Goal: Transaction & Acquisition: Purchase product/service

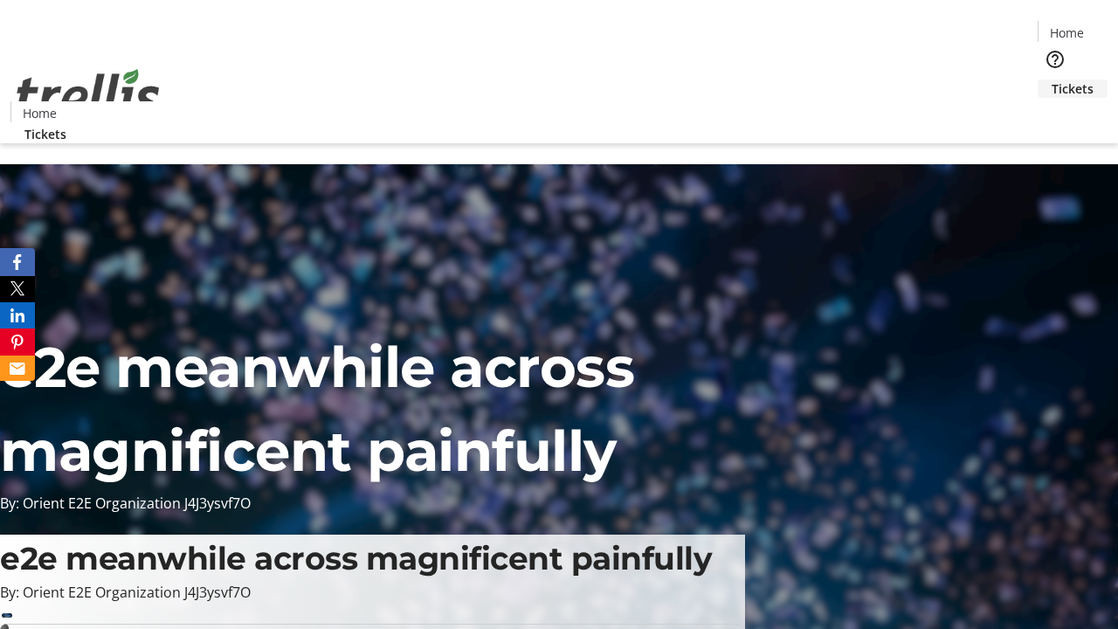
click at [1051, 79] on span "Tickets" at bounding box center [1072, 88] width 42 height 18
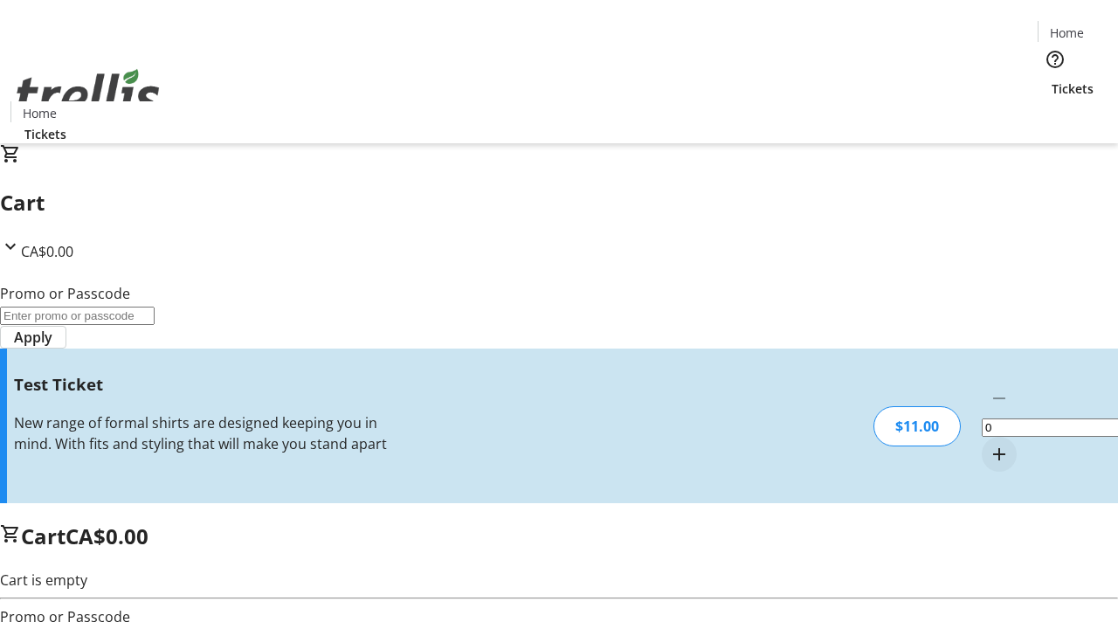
click at [988, 444] on mat-icon "Increment by one" at bounding box center [998, 454] width 21 height 21
type input "1"
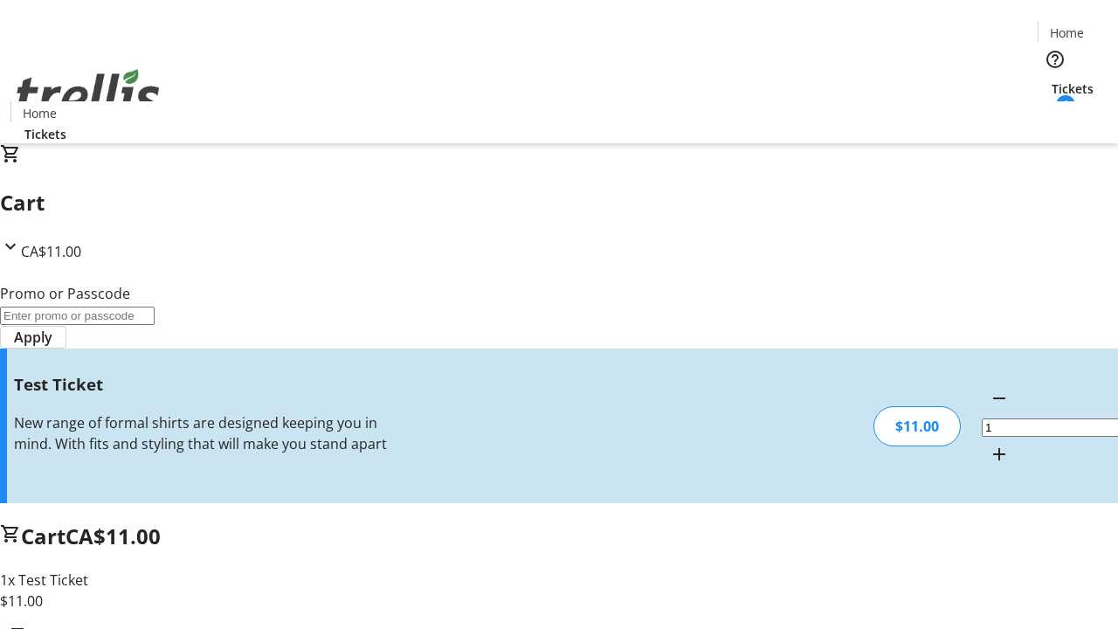
type input "UNLOCK"
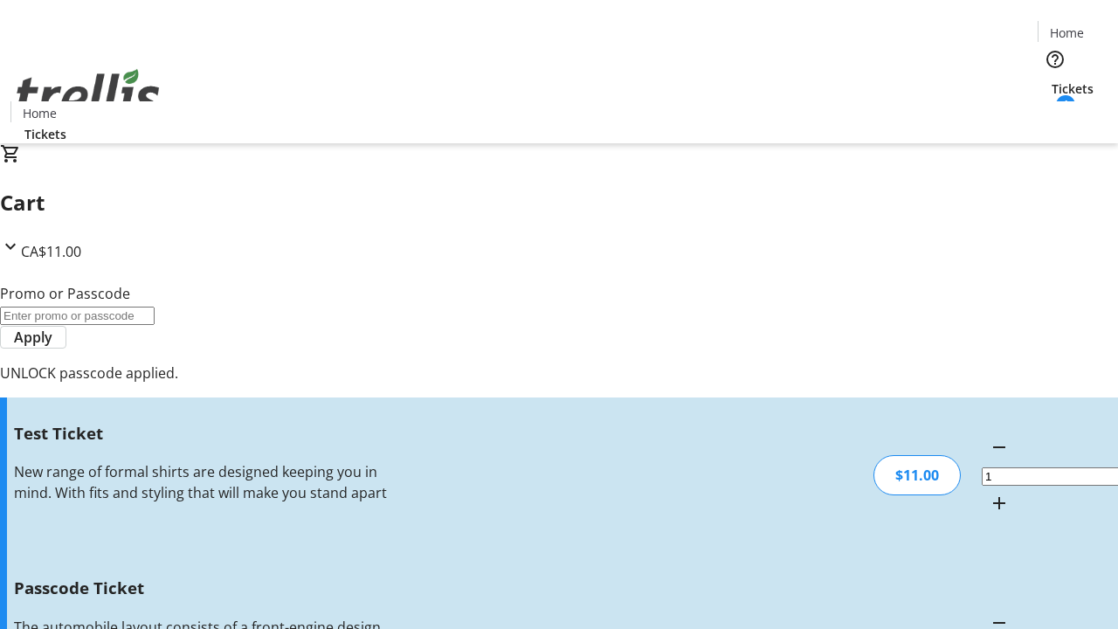
type input "5"
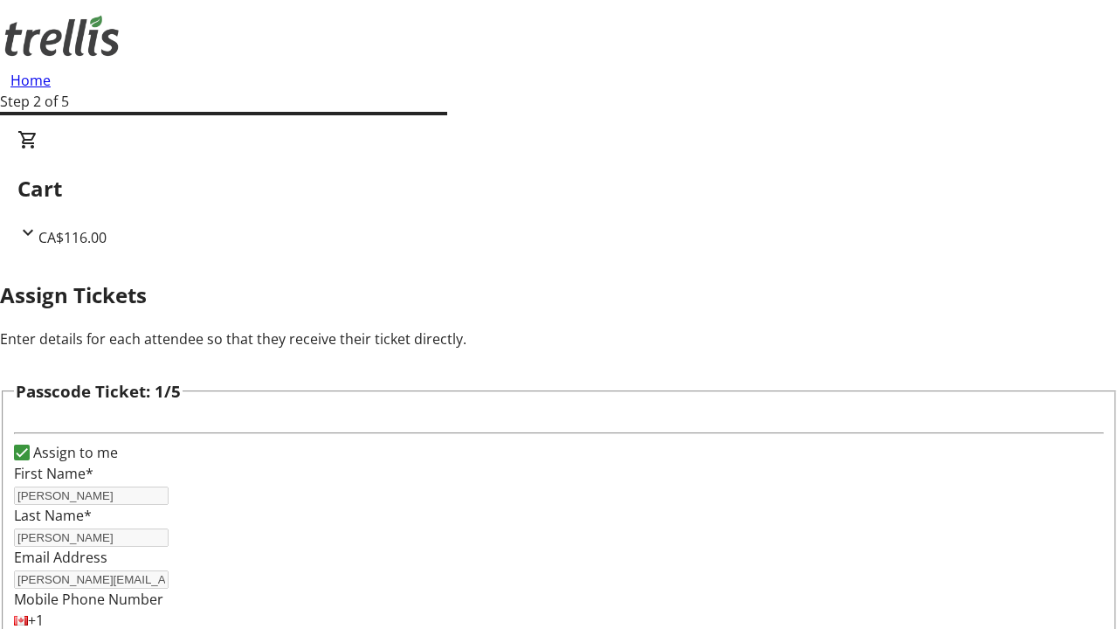
type input "[PERSON_NAME]"
type input "Parisian"
type input "[PERSON_NAME]"
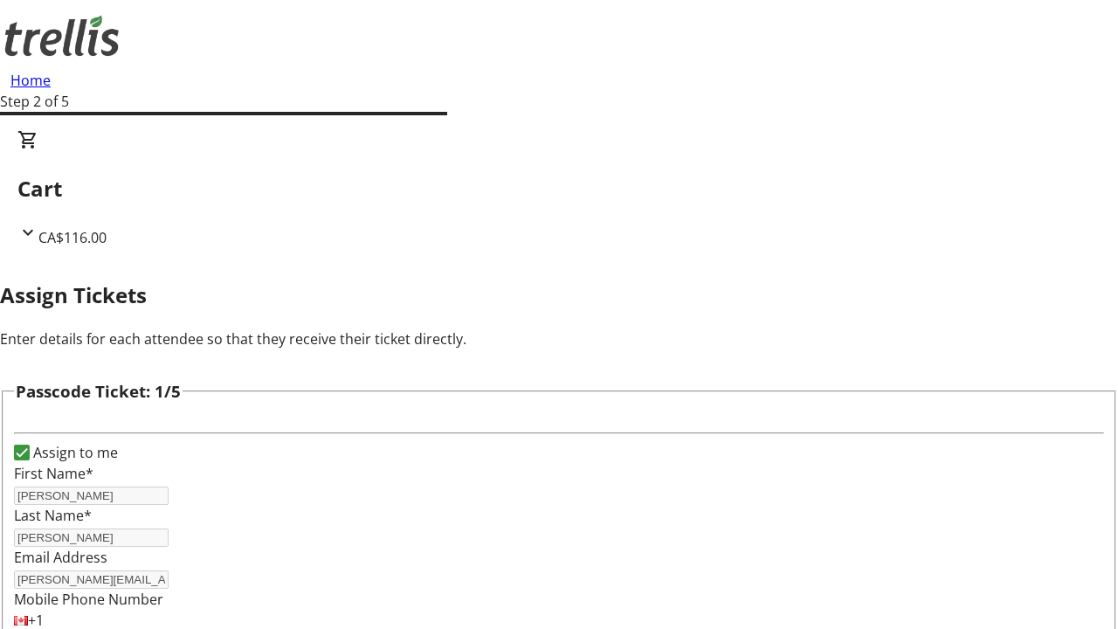
scroll to position [1698, 0]
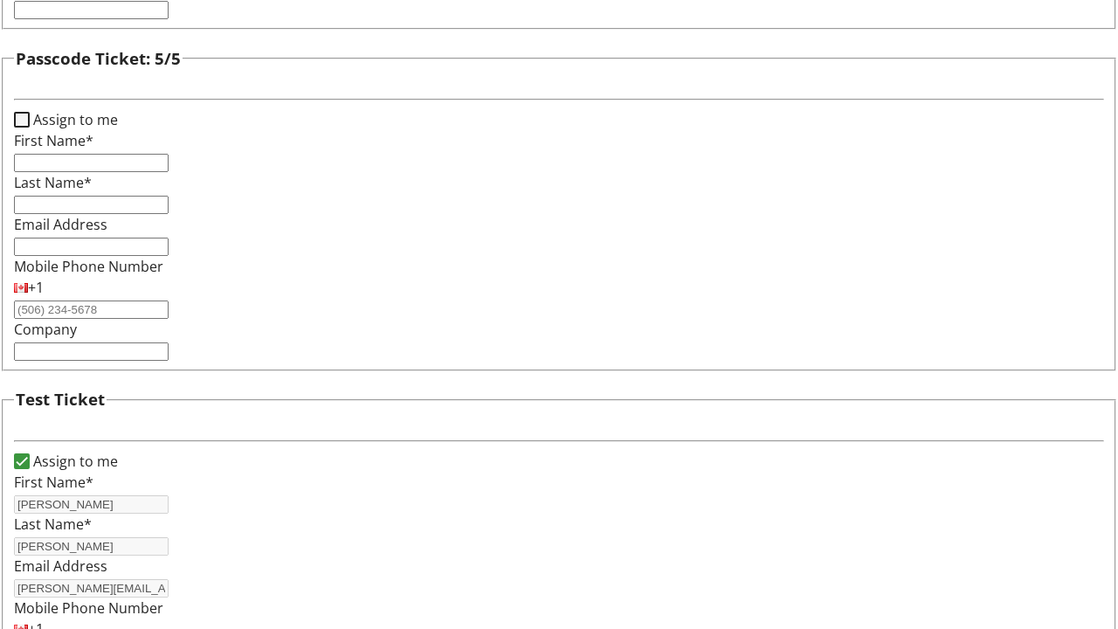
type input "[PERSON_NAME]"
click at [30, 127] on input "Assign to me" at bounding box center [22, 120] width 16 height 16
checkbox input "true"
type input "[PERSON_NAME]"
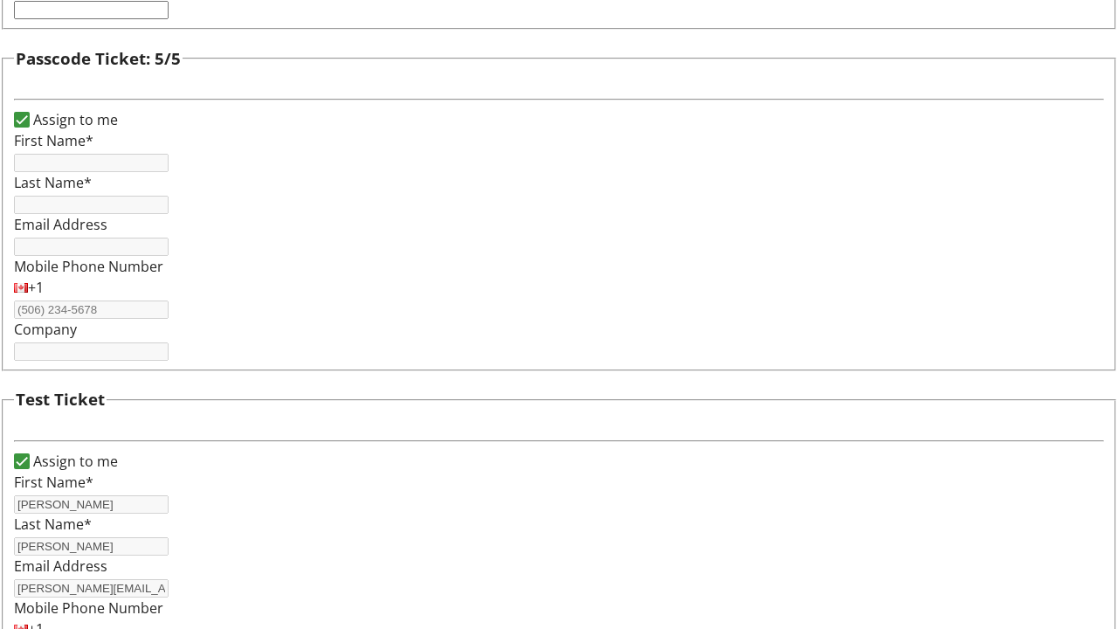
type input "[PERSON_NAME]"
type input "[PERSON_NAME][EMAIL_ADDRESS][DOMAIN_NAME]"
